Goal: Find specific page/section: Find specific page/section

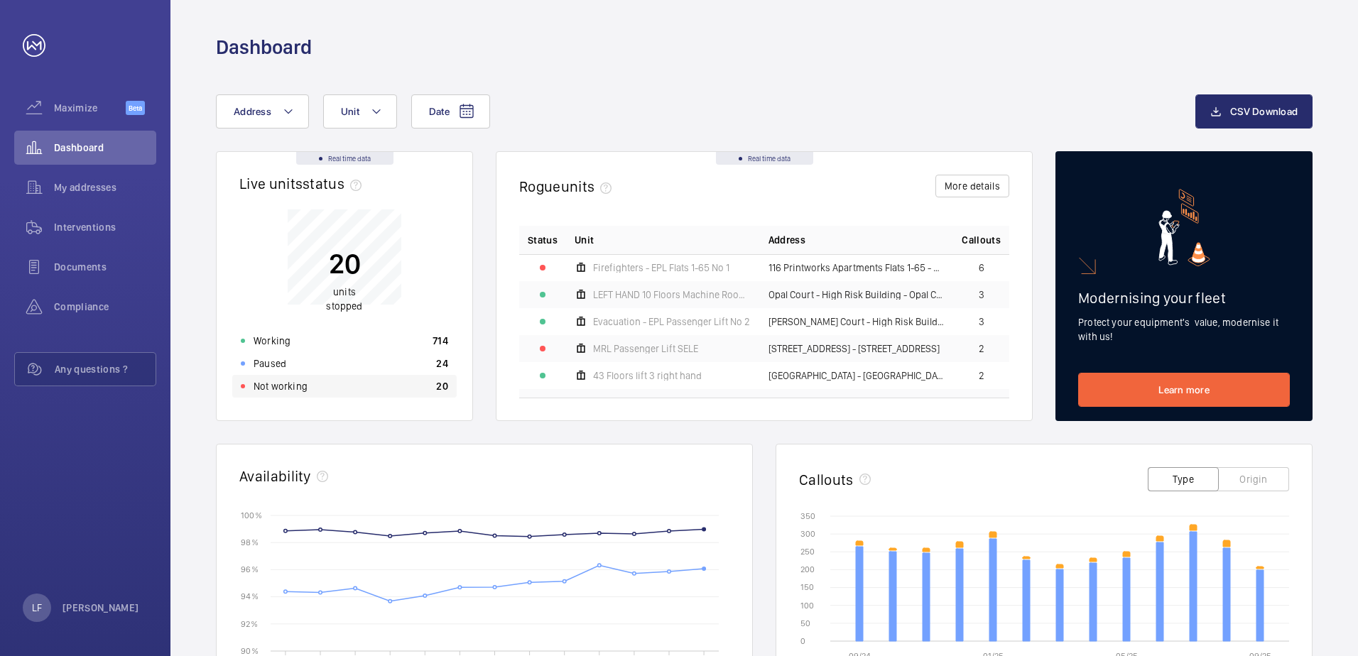
click at [308, 389] on div "Not working 20" at bounding box center [344, 386] width 224 height 23
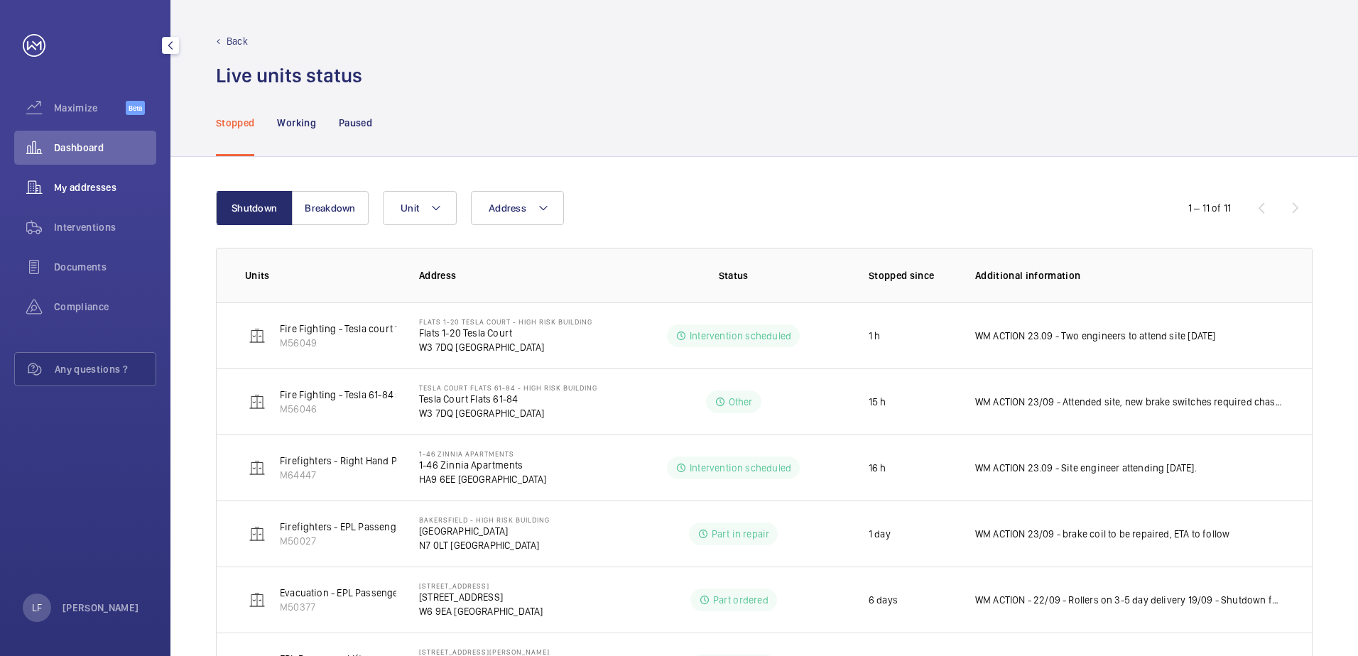
click at [69, 197] on div "My addresses" at bounding box center [85, 187] width 142 height 34
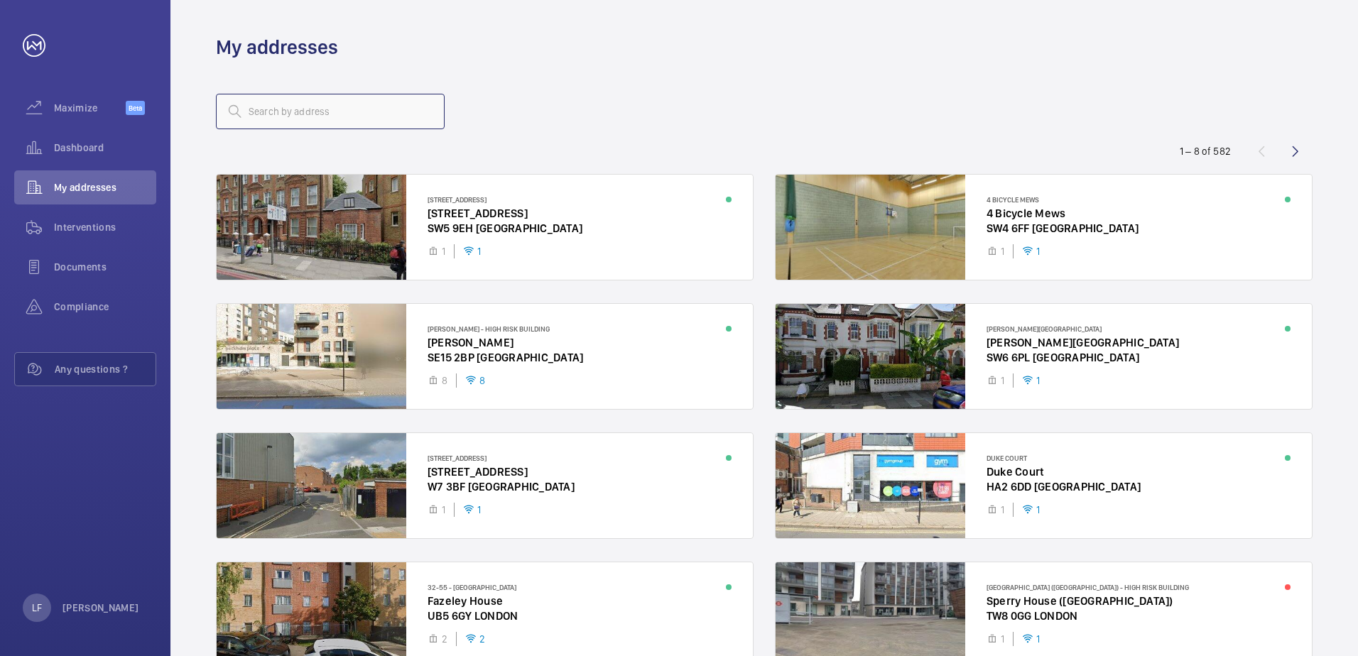
click at [257, 114] on input "text" at bounding box center [330, 112] width 229 height 36
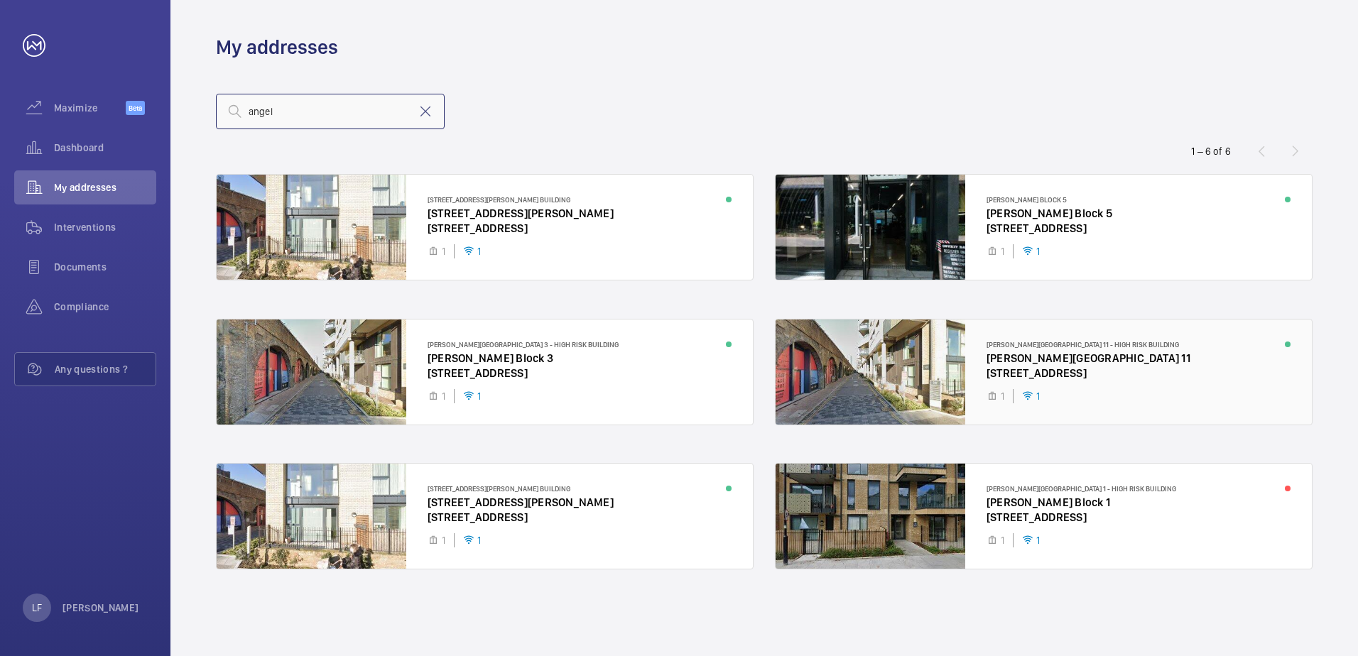
type input "angel"
click at [1041, 372] on div at bounding box center [1044, 372] width 536 height 105
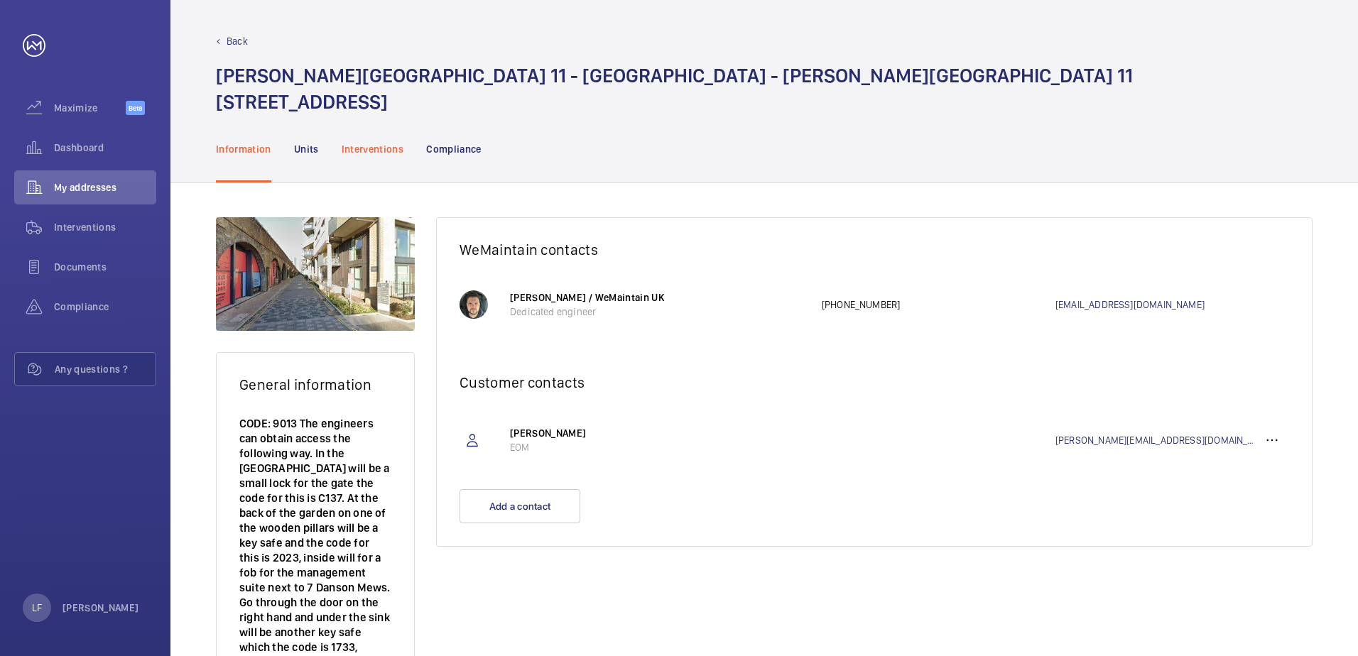
click at [354, 153] on p "Interventions" at bounding box center [373, 149] width 63 height 14
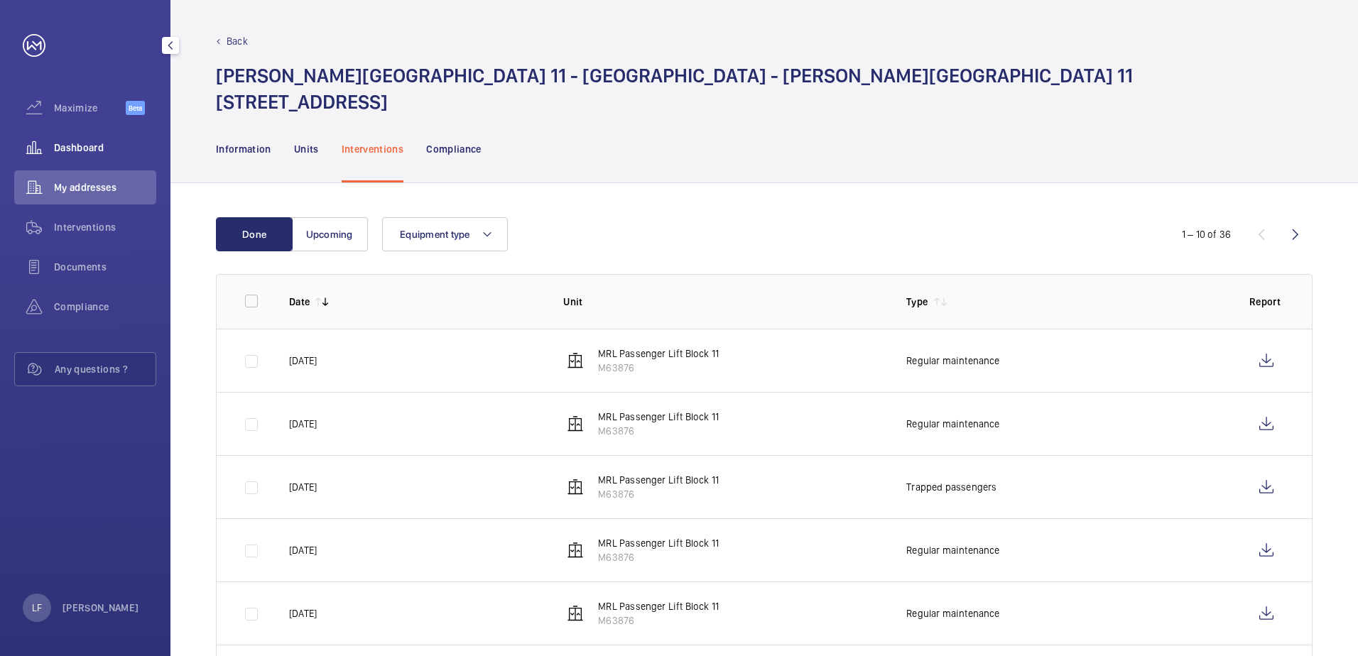
click at [87, 147] on span "Dashboard" at bounding box center [105, 148] width 102 height 14
